Goal: Information Seeking & Learning: Learn about a topic

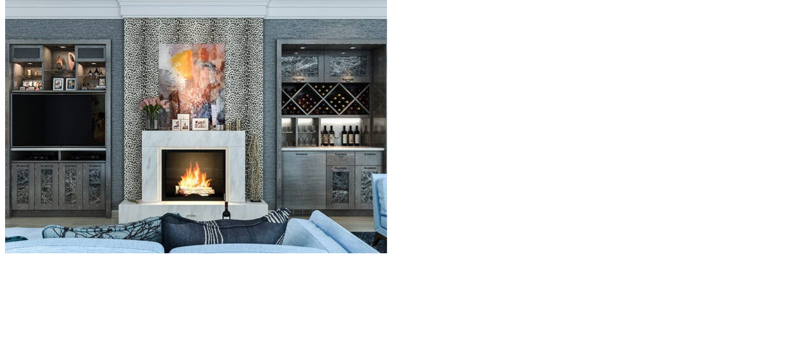
scroll to position [1240, 0]
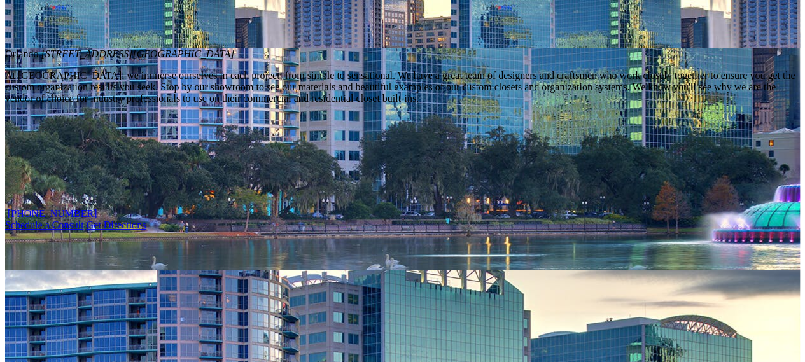
scroll to position [933, 0]
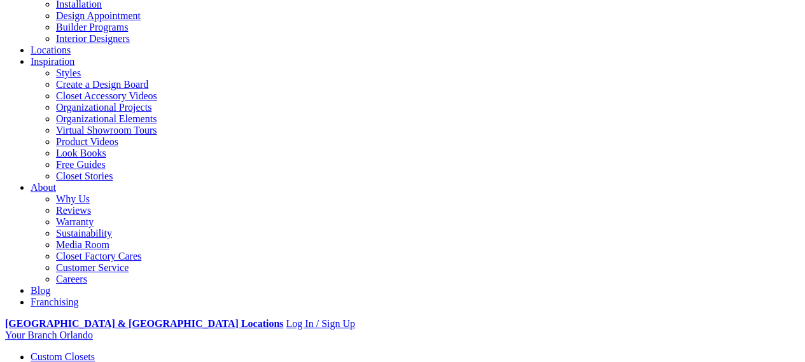
scroll to position [162, 0]
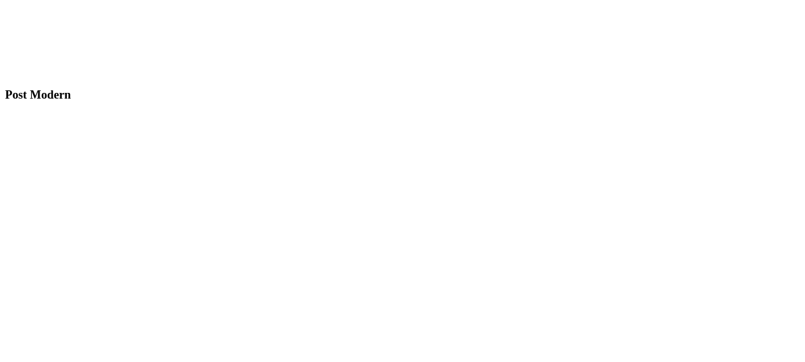
scroll to position [3705, 0]
